Goal: Contribute content: Add original content to the website for others to see

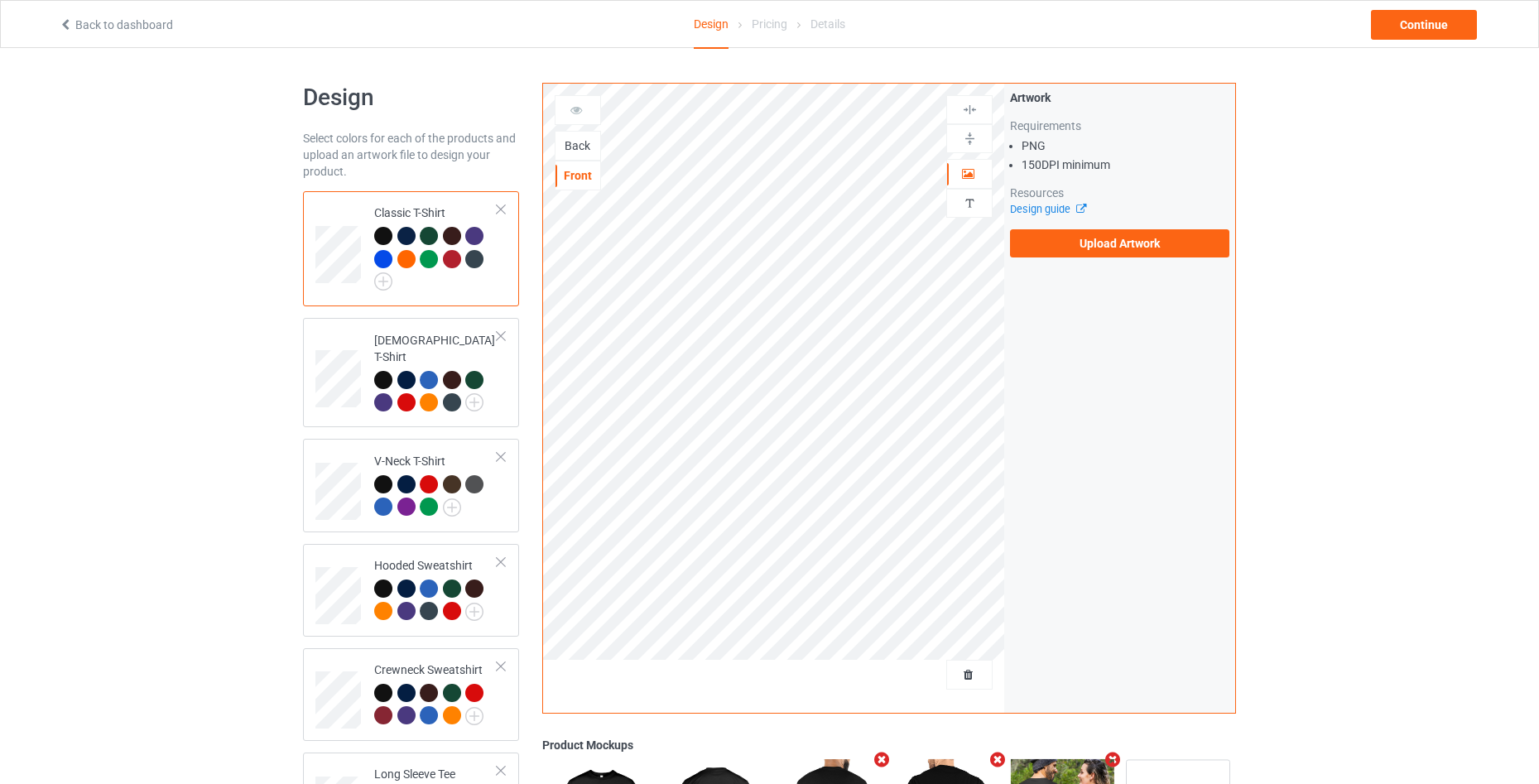
click at [568, 147] on div "Back" at bounding box center [578, 146] width 45 height 16
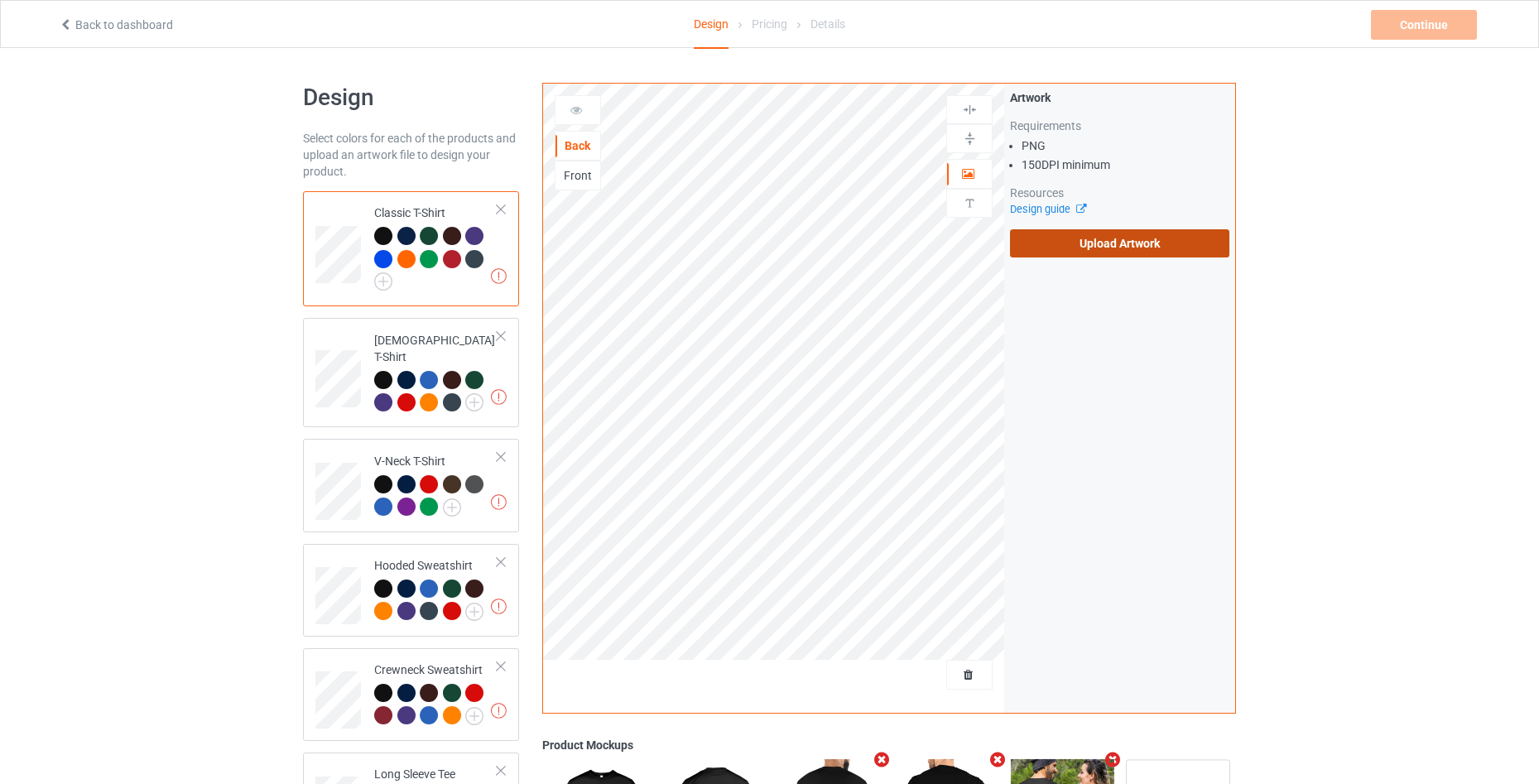
click at [1099, 245] on label "Upload Artwork" at bounding box center [1120, 243] width 220 height 28
click at [0, 0] on input "Upload Artwork" at bounding box center [0, 0] width 0 height 0
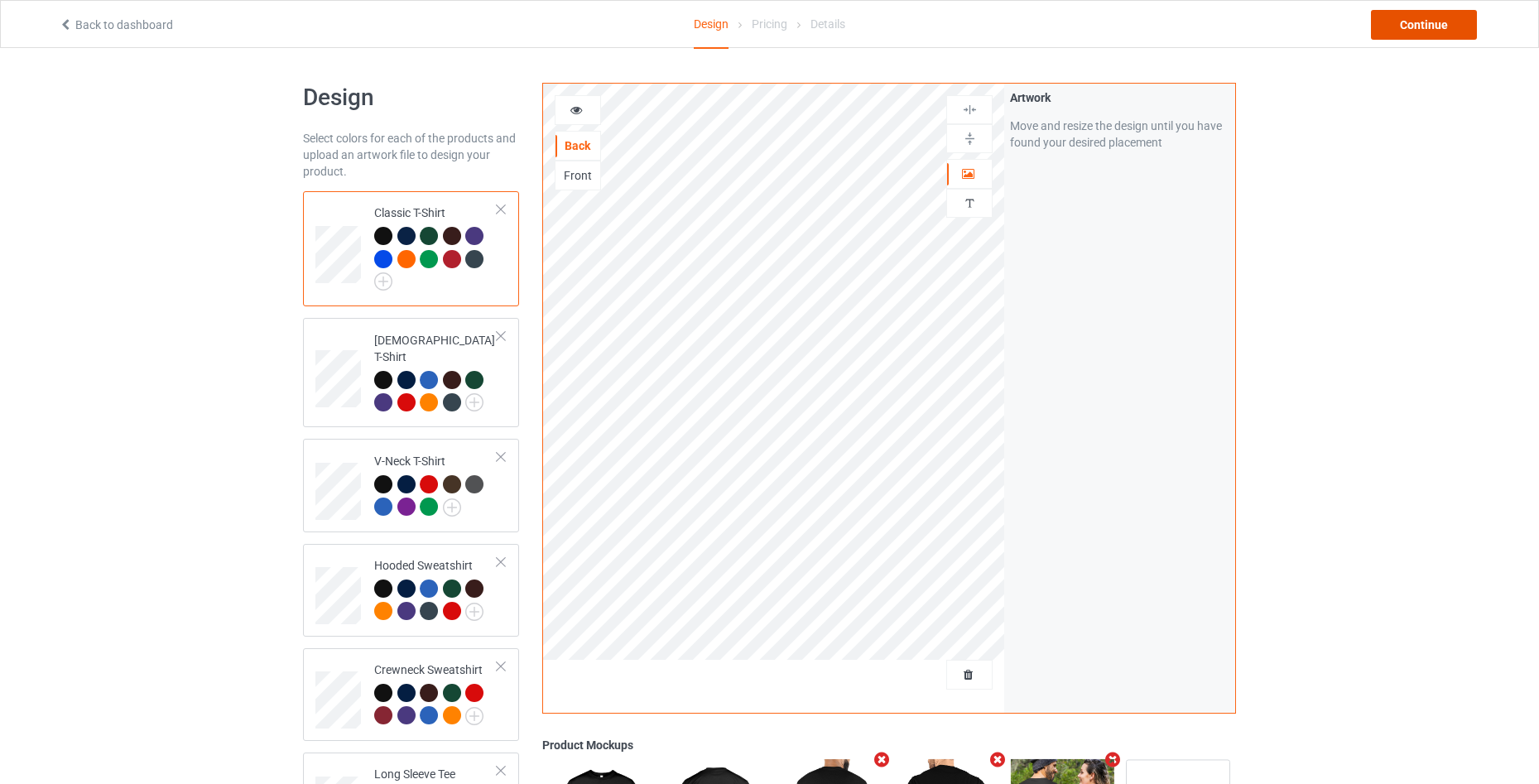
click at [1426, 30] on div "Continue" at bounding box center [1424, 25] width 106 height 30
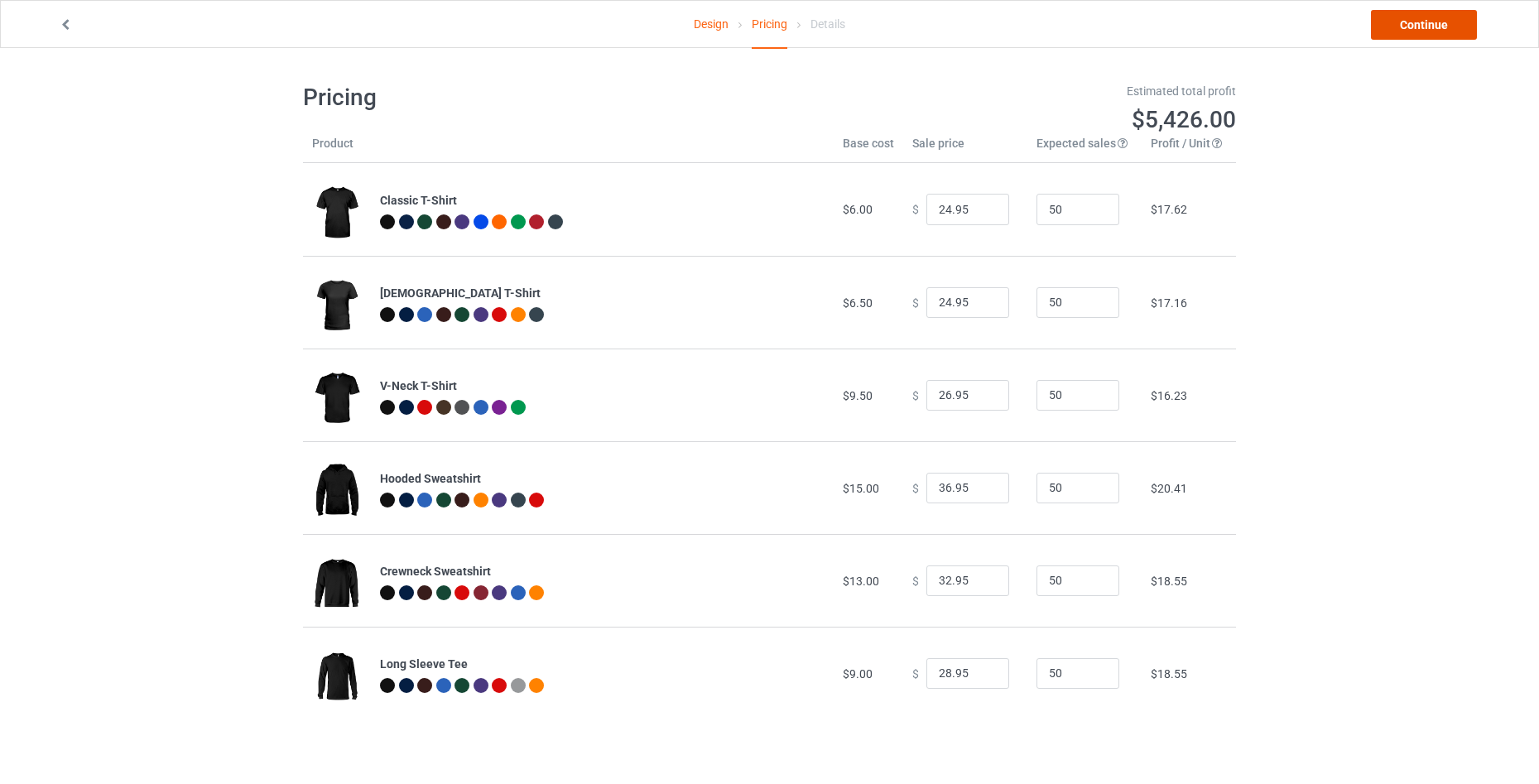
click at [1409, 25] on link "Continue" at bounding box center [1424, 25] width 106 height 30
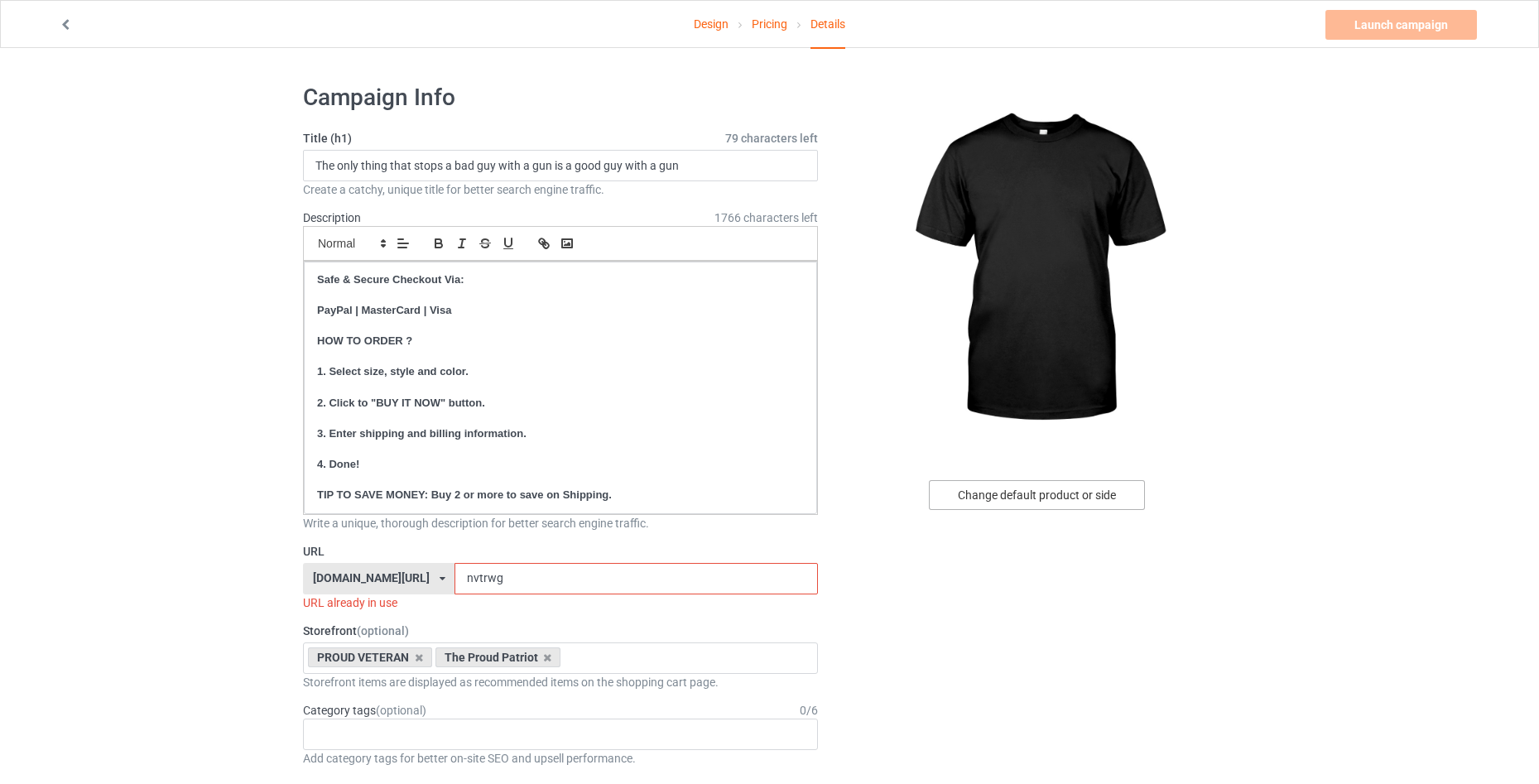
click at [1031, 495] on div "Change default product or side" at bounding box center [1037, 495] width 216 height 30
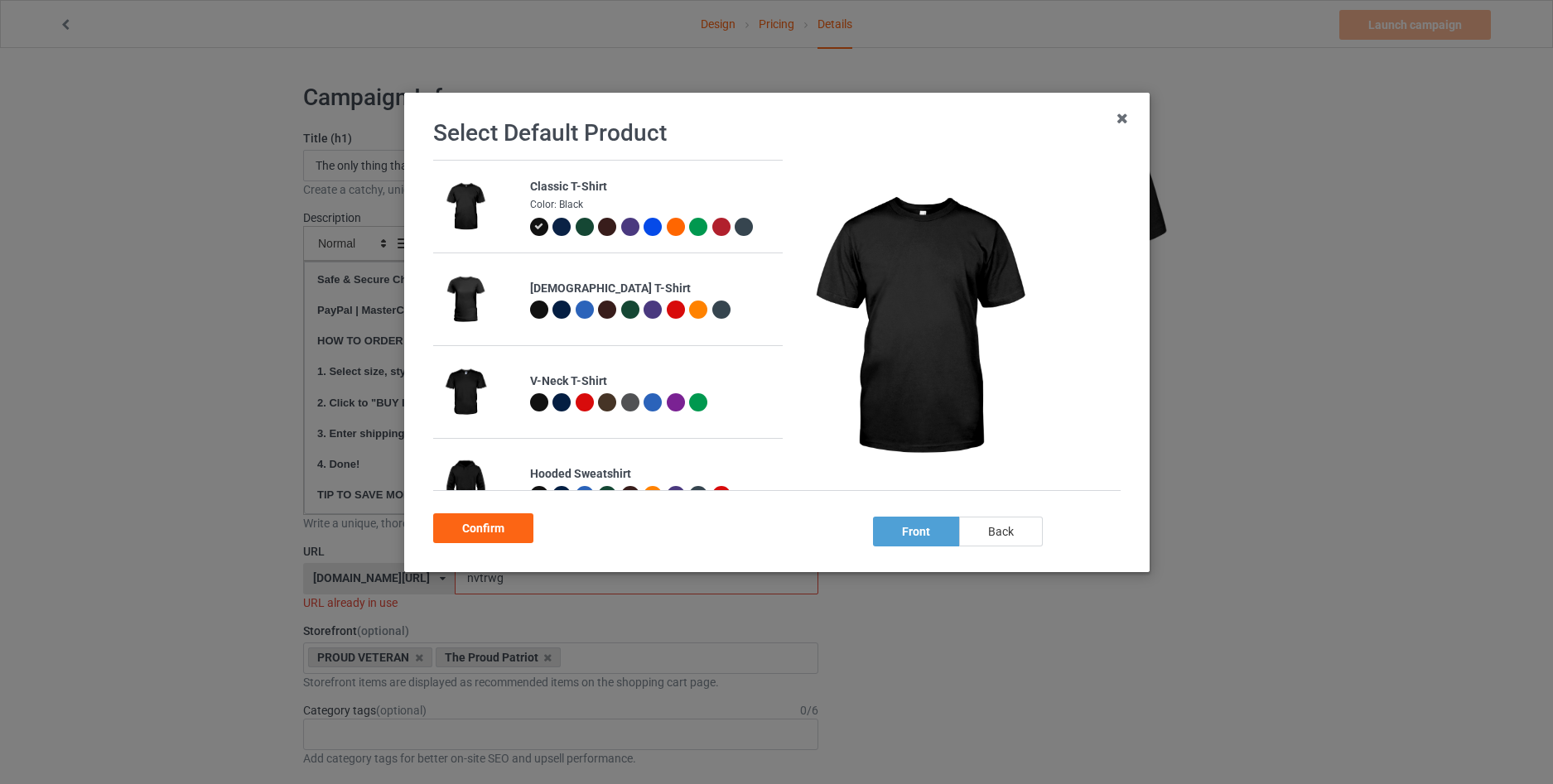
click at [1008, 534] on div "back" at bounding box center [1000, 531] width 83 height 30
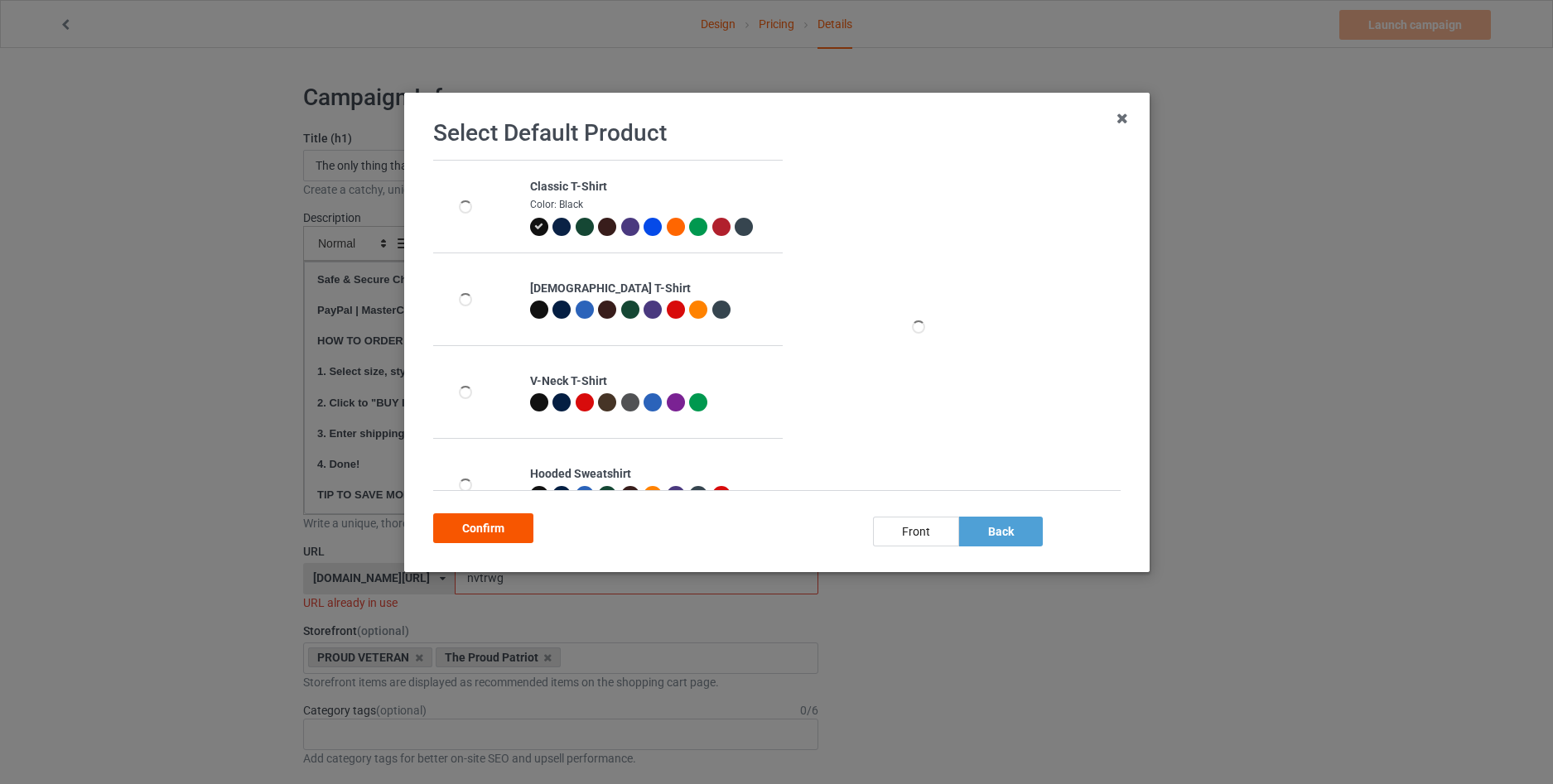
click at [493, 522] on div "Confirm" at bounding box center [483, 528] width 100 height 30
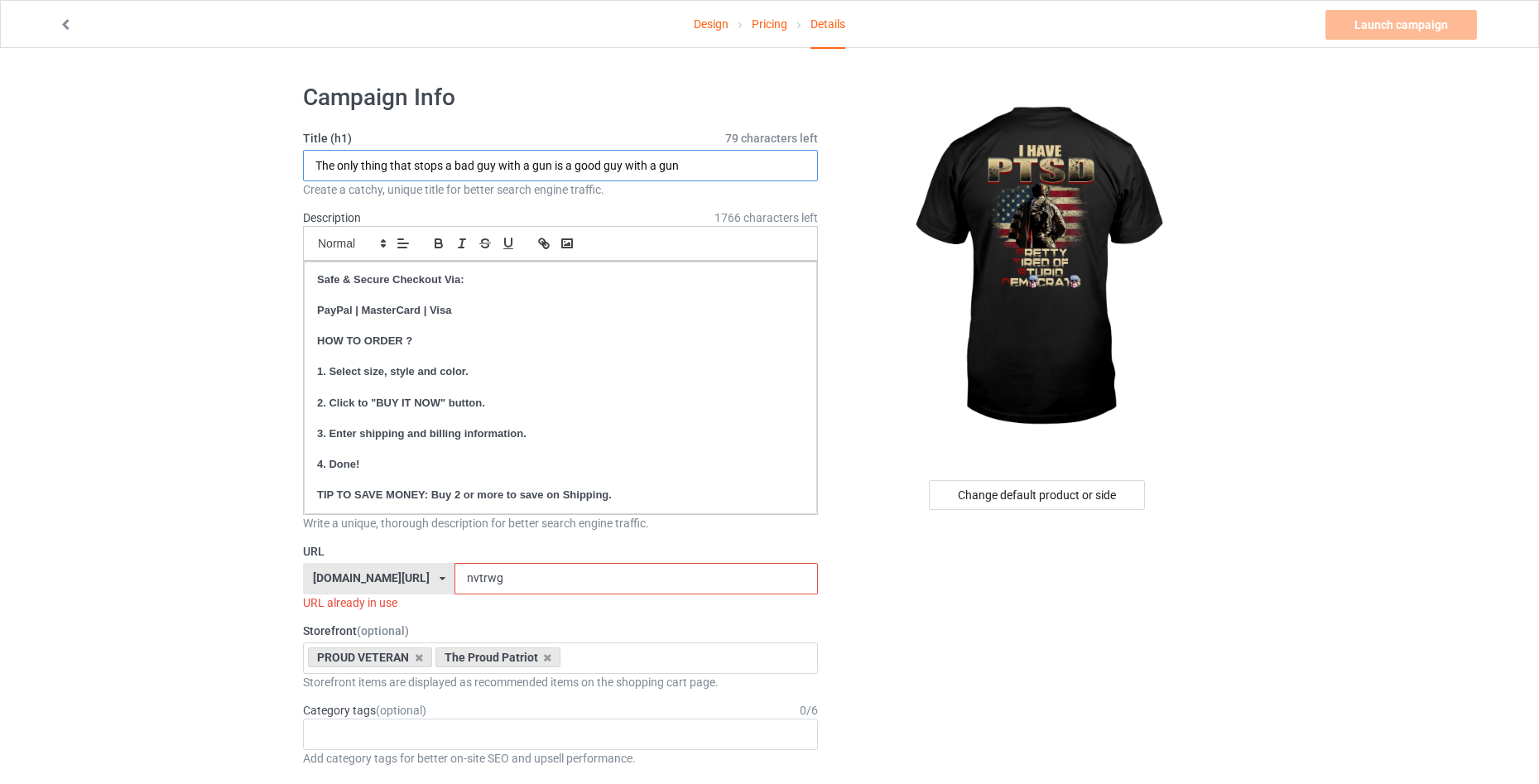
drag, startPoint x: 705, startPoint y: 162, endPoint x: 291, endPoint y: 161, distance: 414.0
type input "I HAVE PTSD"
click at [539, 577] on input "nvtrwg" at bounding box center [636, 579] width 363 height 31
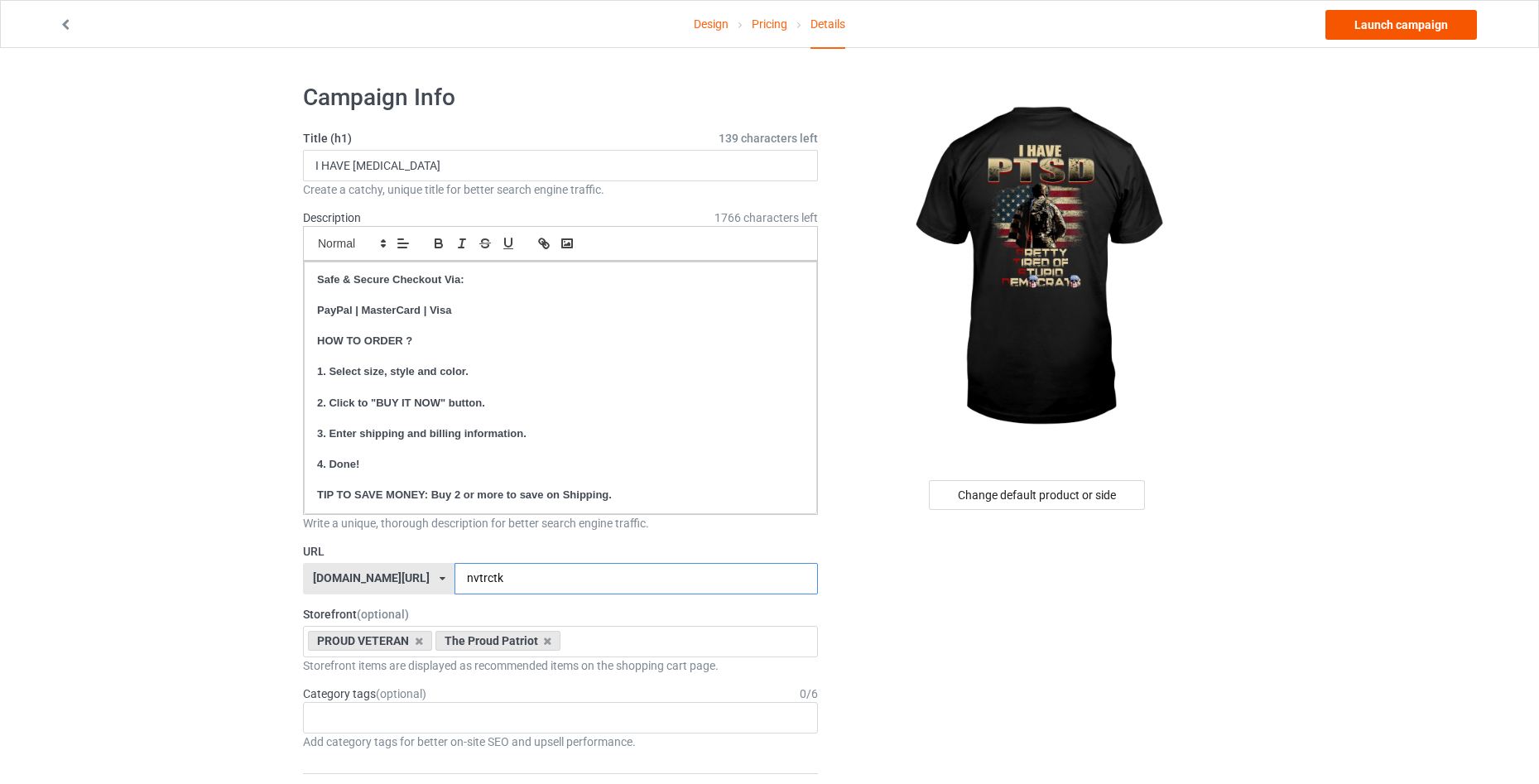
type input "nvtrctk"
click at [1413, 30] on link "Launch campaign" at bounding box center [1401, 25] width 151 height 30
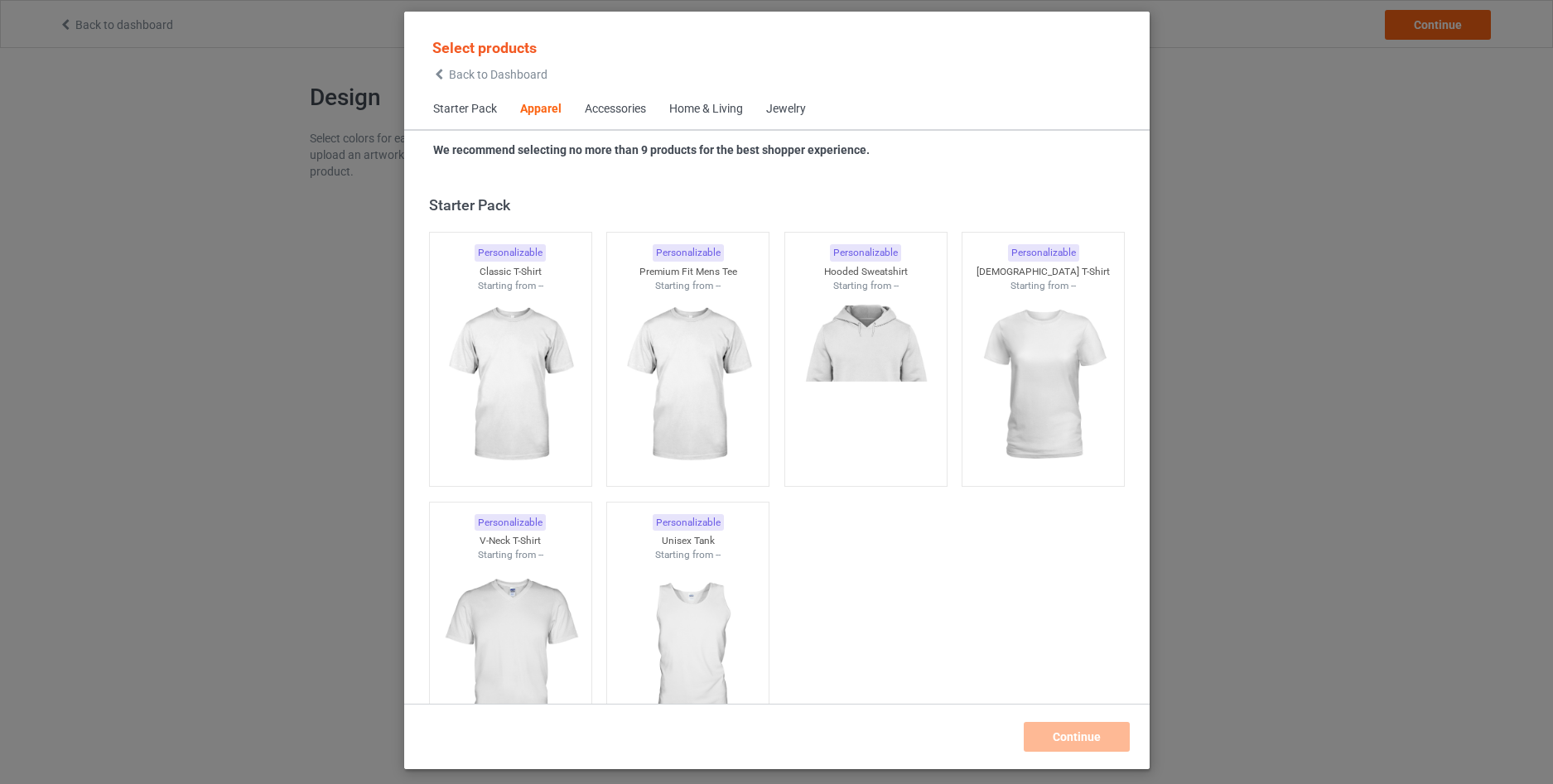
scroll to position [616, 0]
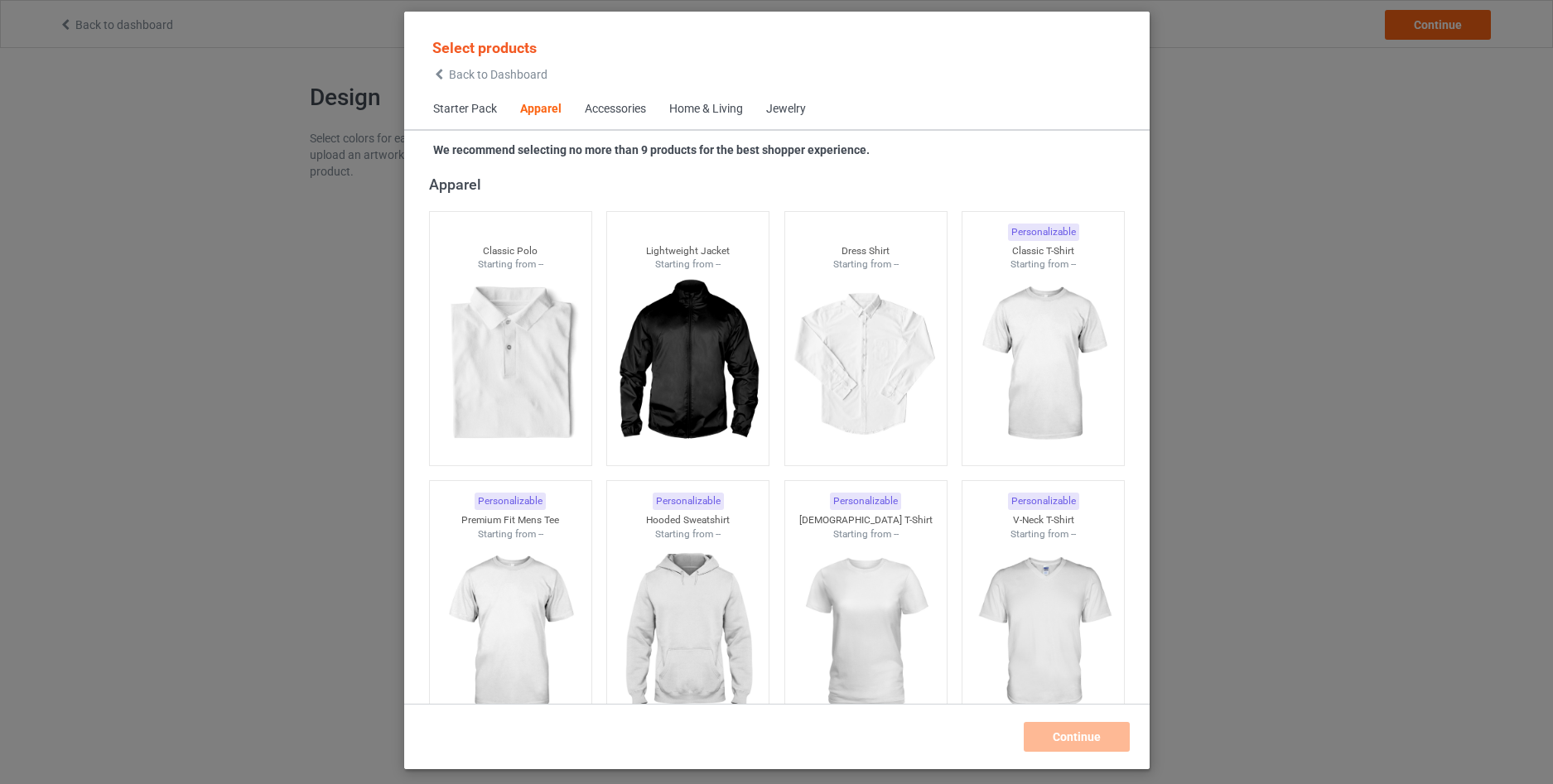
click at [443, 78] on icon at bounding box center [439, 74] width 14 height 12
